Goal: Check status: Check status

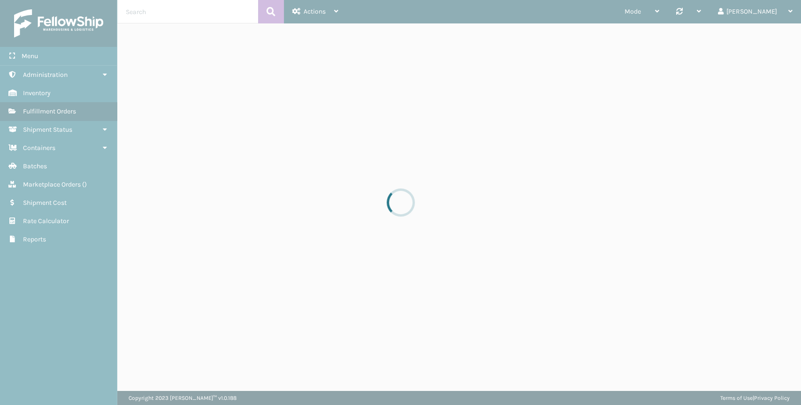
click at [153, 16] on input "text" at bounding box center [187, 11] width 141 height 23
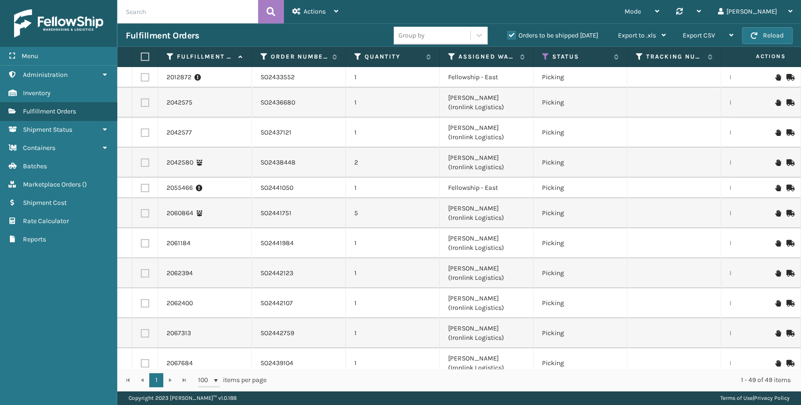
paste input "8TWWL8SG"
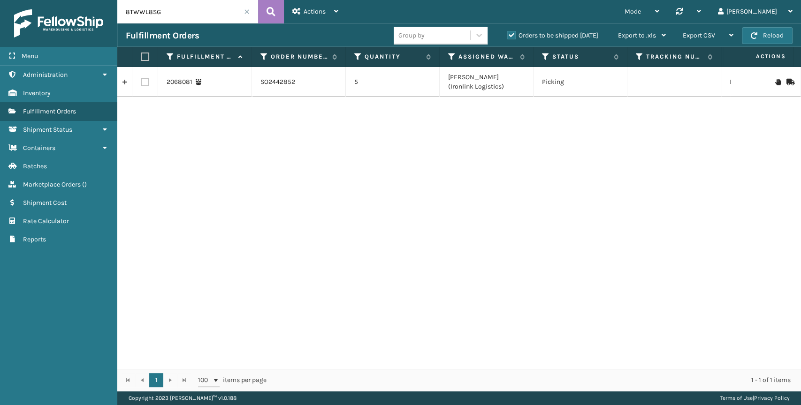
drag, startPoint x: 173, startPoint y: 14, endPoint x: 9, endPoint y: -5, distance: 164.9
click at [9, 0] on html "Menu Administration Inventory Fulfillment Orders Shipment Status Containers Bat…" at bounding box center [400, 202] width 801 height 405
paste input "E22VWAH"
drag, startPoint x: 168, startPoint y: 12, endPoint x: 65, endPoint y: 2, distance: 103.8
click at [55, 0] on div "Menu Administration Inventory Fulfillment Orders Shipment Status Containers Bat…" at bounding box center [400, 0] width 801 height 0
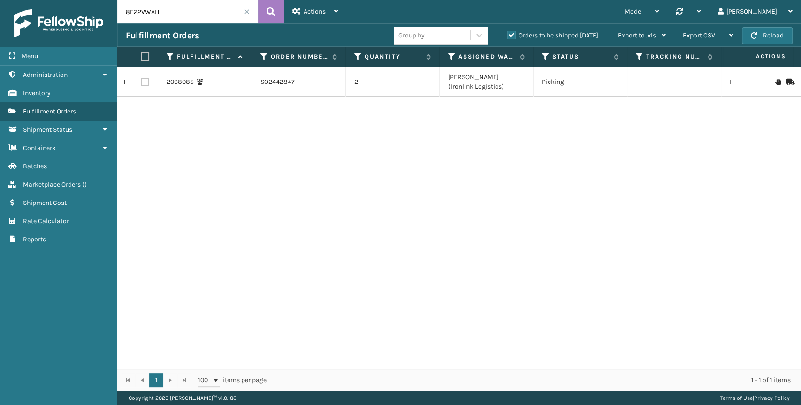
paste input "5Q4UP9AG"
drag, startPoint x: 154, startPoint y: 11, endPoint x: 8, endPoint y: 11, distance: 146.4
click at [8, 0] on div "Menu Administration Inventory Fulfillment Orders Shipment Status Containers Bat…" at bounding box center [400, 0] width 801 height 0
paste input "4UOMFZTA"
type input "4UOMFZTA"
